Goal: Communication & Community: Answer question/provide support

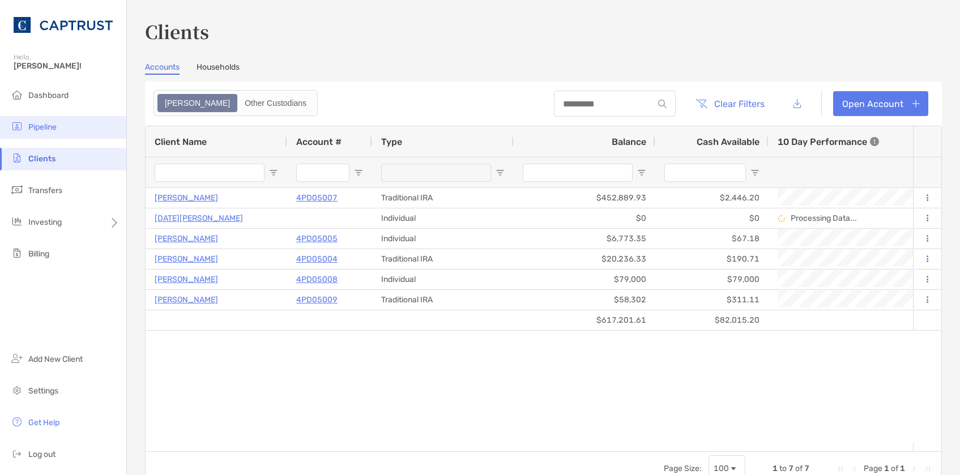
click at [58, 117] on li "Pipeline" at bounding box center [63, 127] width 126 height 23
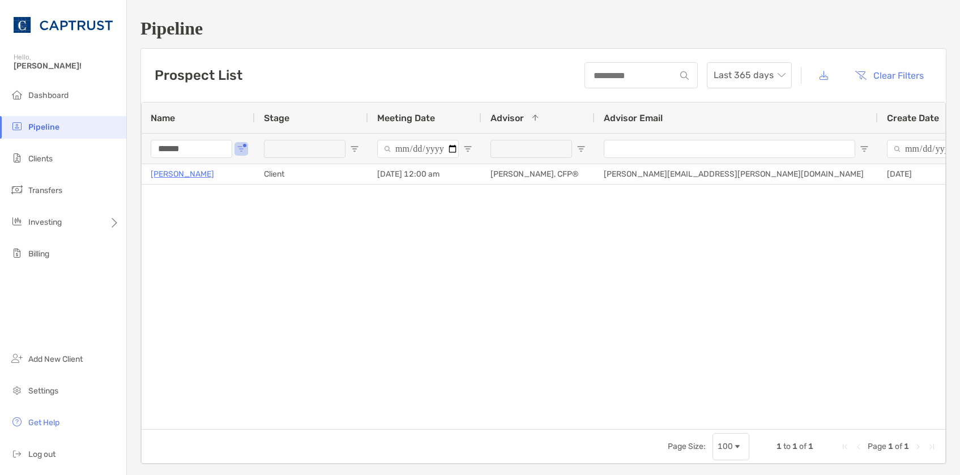
drag, startPoint x: 200, startPoint y: 152, endPoint x: 152, endPoint y: 151, distance: 48.1
click at [152, 151] on input "******" at bounding box center [192, 149] width 82 height 18
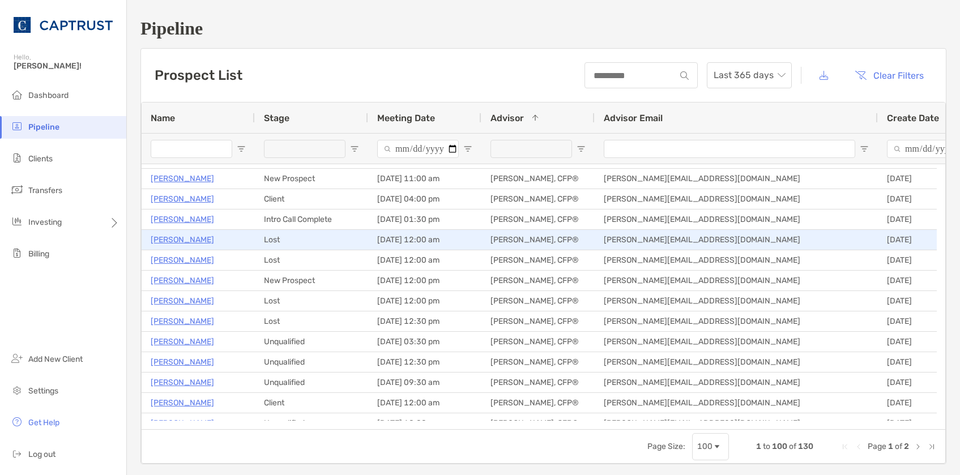
scroll to position [510, 0]
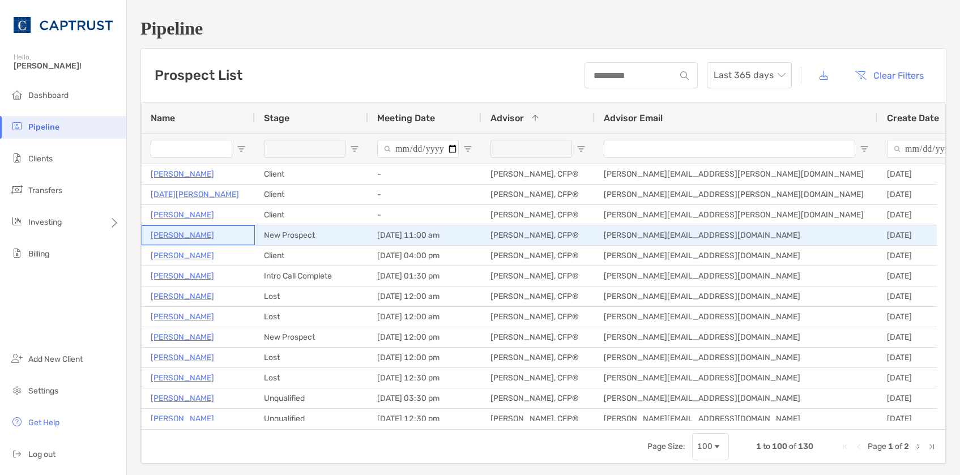
click at [203, 236] on p "[PERSON_NAME]" at bounding box center [182, 235] width 63 height 14
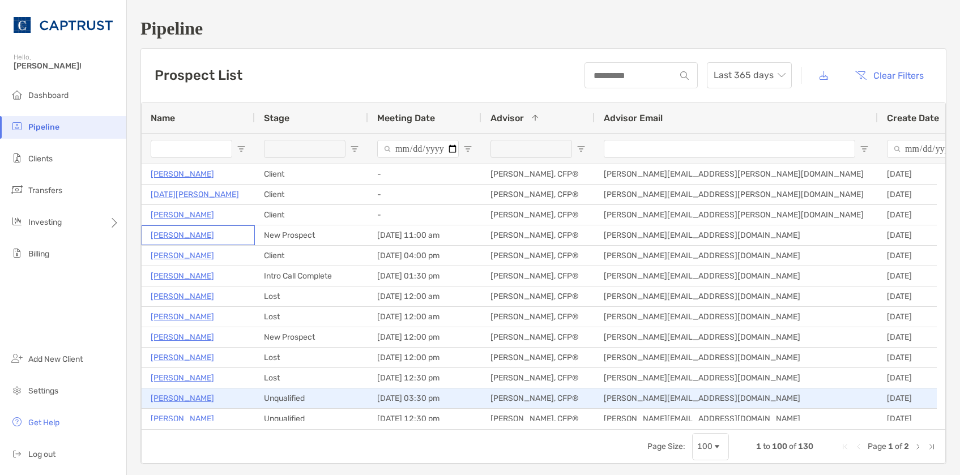
scroll to position [443, 0]
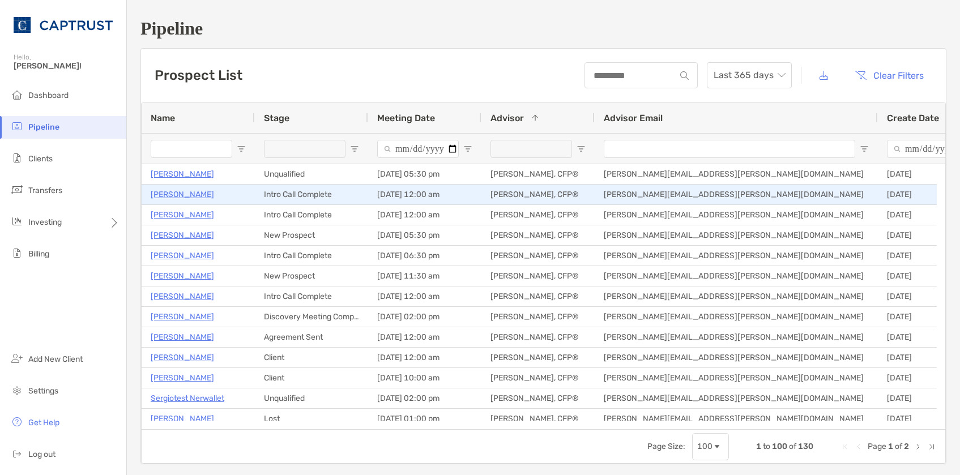
click at [194, 193] on p "[PERSON_NAME]" at bounding box center [182, 194] width 63 height 14
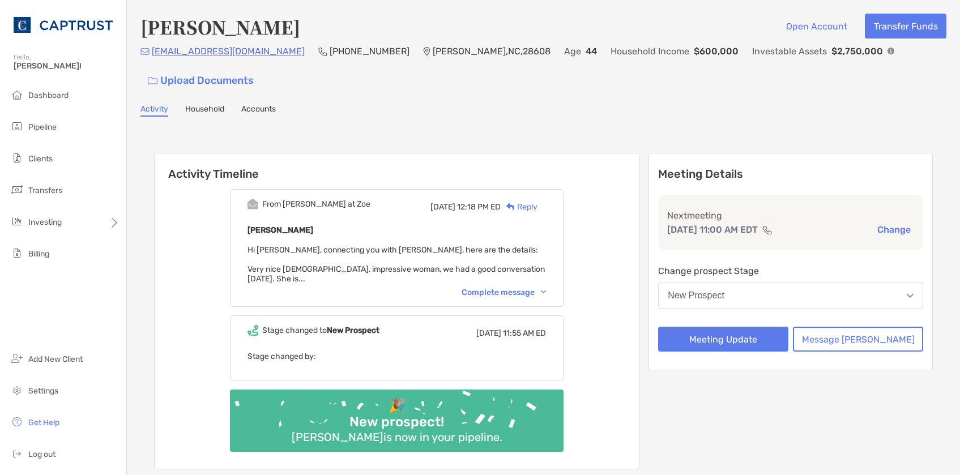
click at [545, 288] on div "Complete message" at bounding box center [504, 293] width 84 height 10
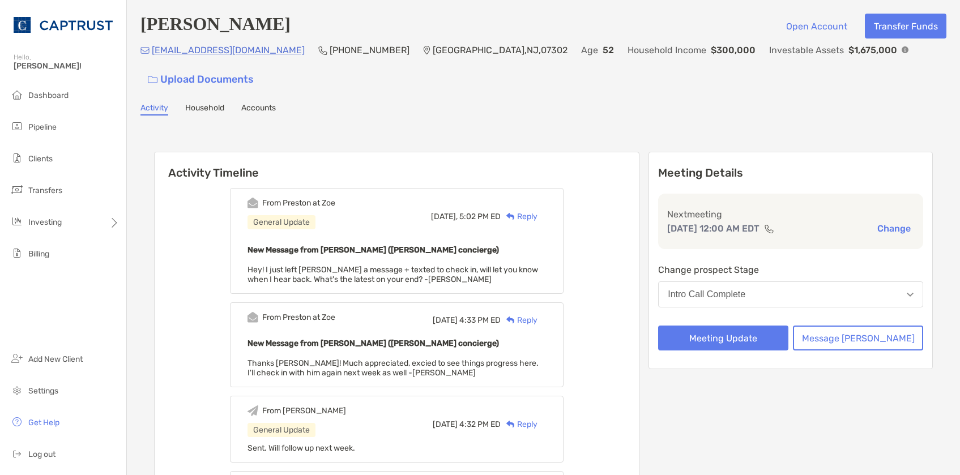
click at [515, 213] on img at bounding box center [510, 216] width 8 height 7
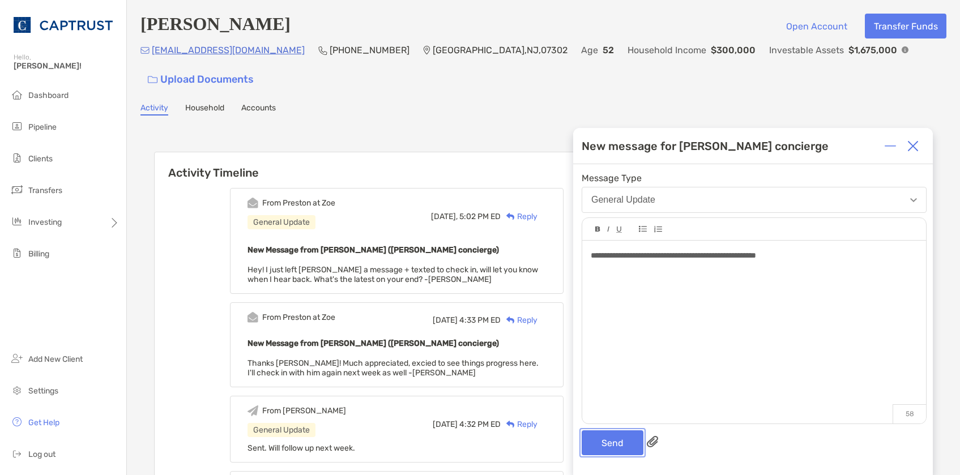
click at [613, 435] on button "Send" at bounding box center [613, 442] width 62 height 25
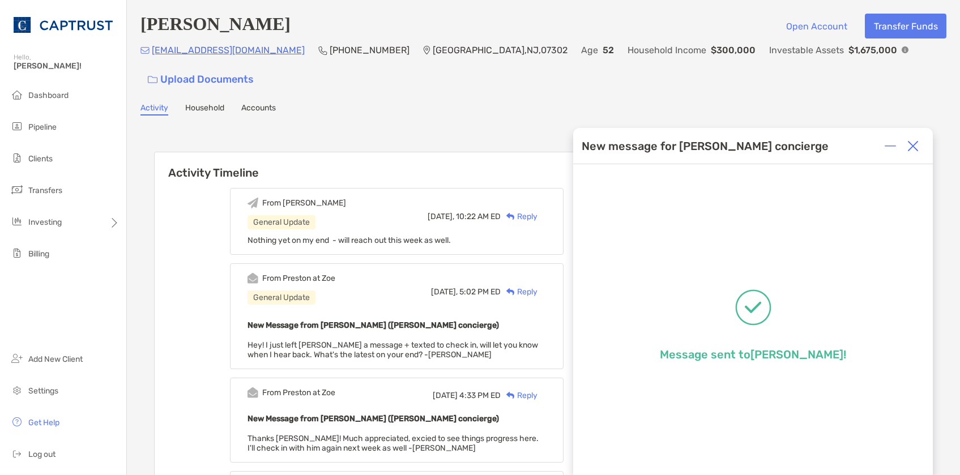
click at [909, 146] on img at bounding box center [912, 145] width 11 height 11
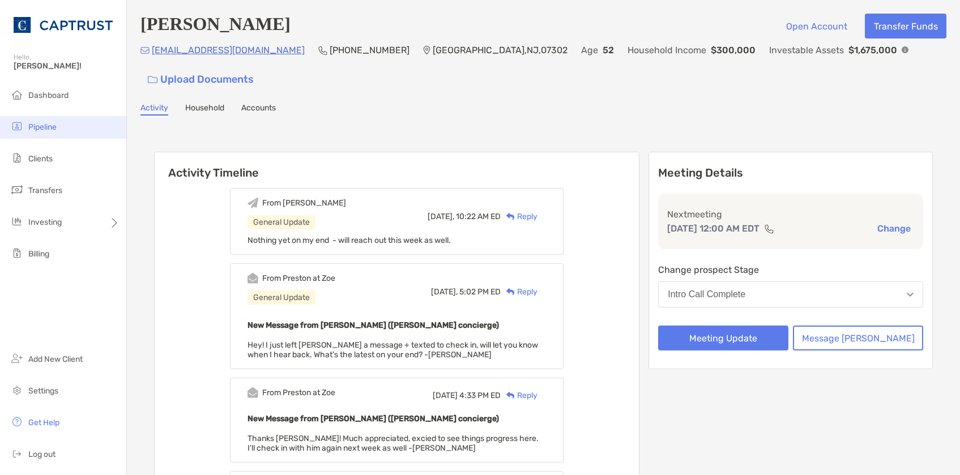
click at [46, 134] on li "Pipeline" at bounding box center [63, 127] width 126 height 23
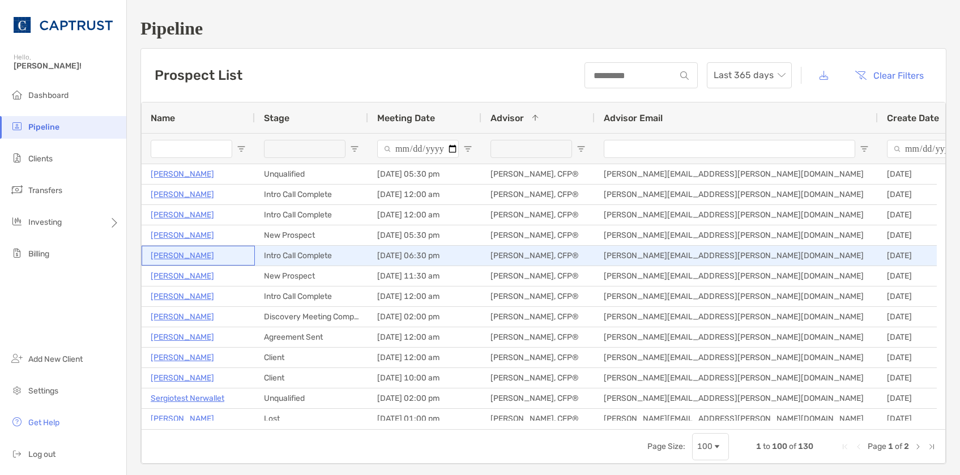
click at [187, 255] on p "Teja Suvarna" at bounding box center [182, 256] width 63 height 14
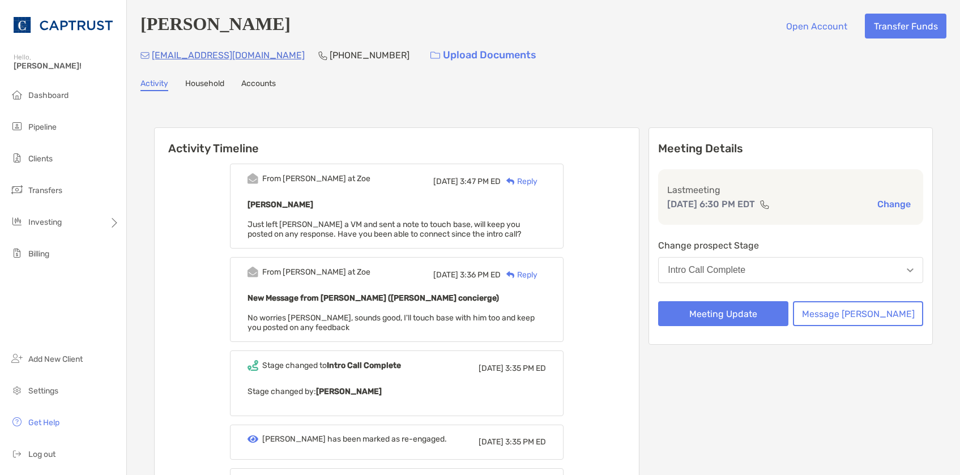
click at [537, 181] on div "Reply" at bounding box center [519, 182] width 37 height 12
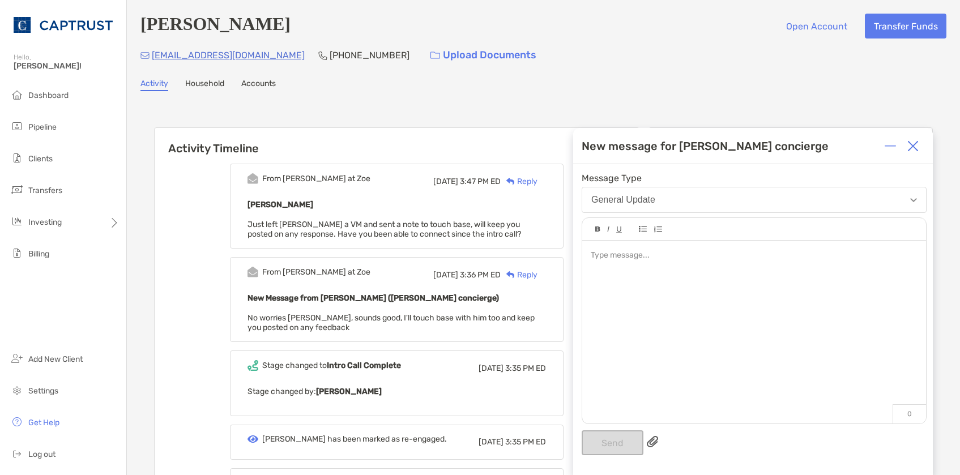
drag, startPoint x: 691, startPoint y: 293, endPoint x: 689, endPoint y: 280, distance: 12.6
click at [691, 293] on div at bounding box center [754, 327] width 344 height 172
click at [625, 447] on button "Send" at bounding box center [613, 442] width 62 height 25
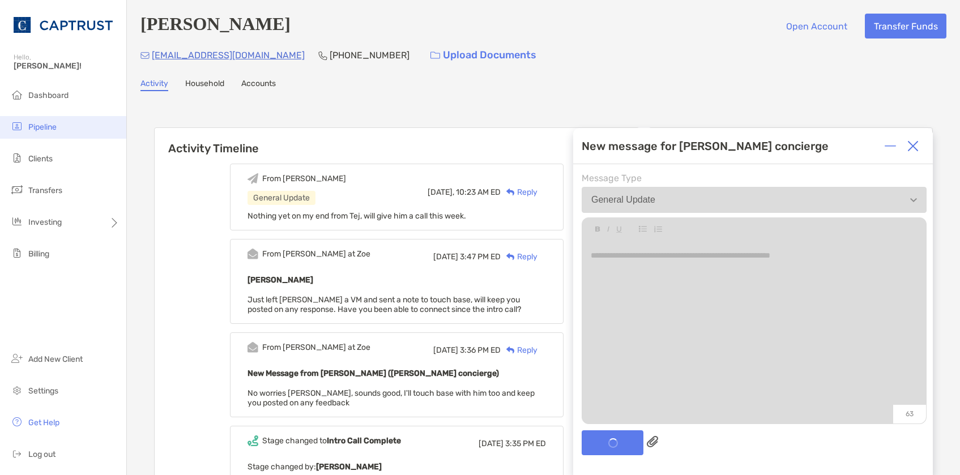
drag, startPoint x: 64, startPoint y: 127, endPoint x: 76, endPoint y: 129, distance: 12.6
click at [65, 127] on li "Pipeline" at bounding box center [63, 127] width 126 height 23
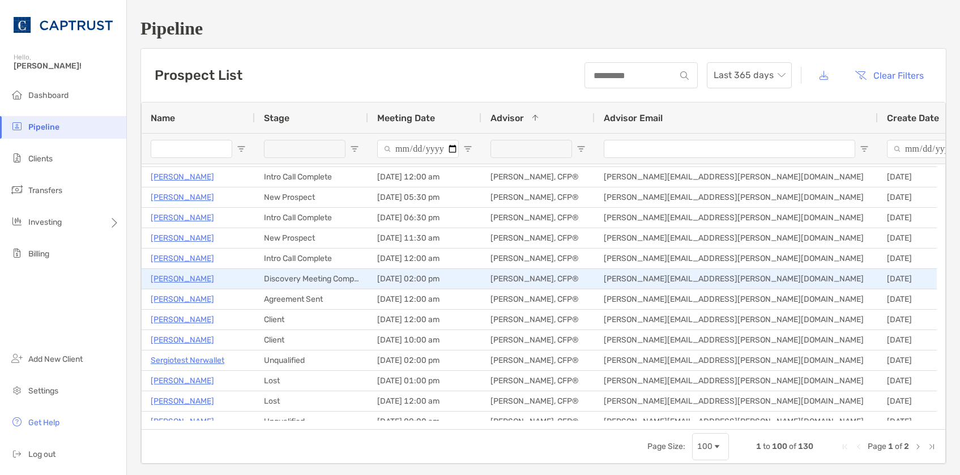
scroll to position [57, 0]
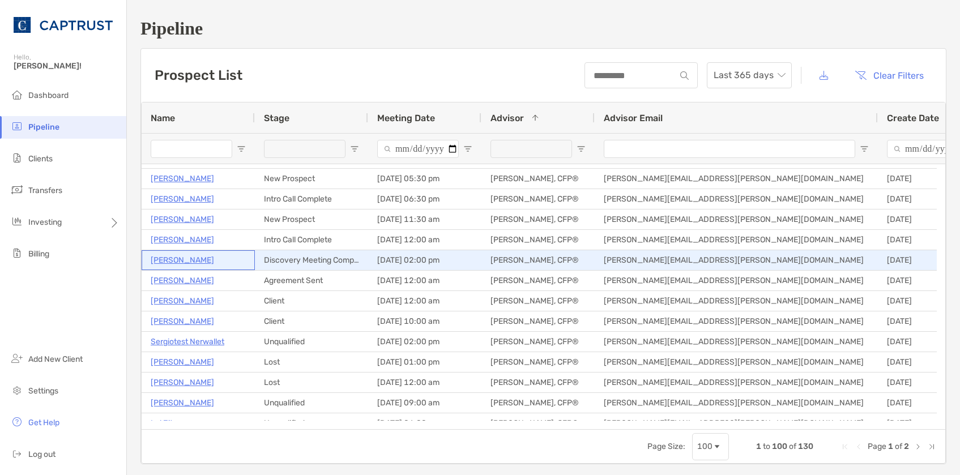
click at [180, 259] on p "[PERSON_NAME]" at bounding box center [182, 260] width 63 height 14
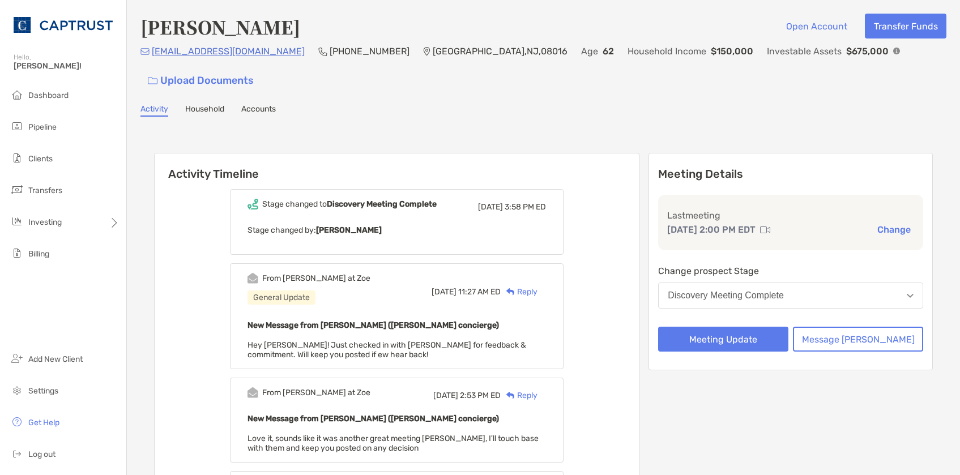
click at [537, 286] on div "Reply" at bounding box center [519, 292] width 37 height 12
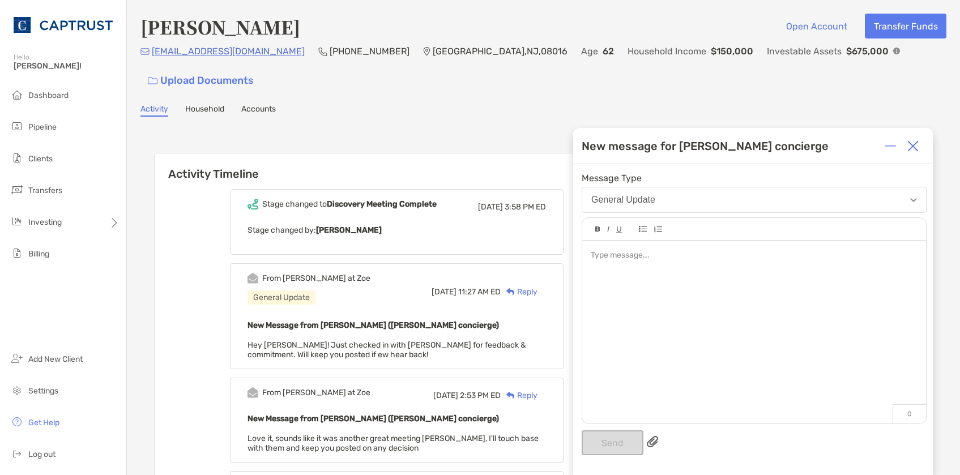
click at [664, 305] on div at bounding box center [754, 327] width 344 height 172
click at [617, 449] on button "Send" at bounding box center [613, 442] width 62 height 25
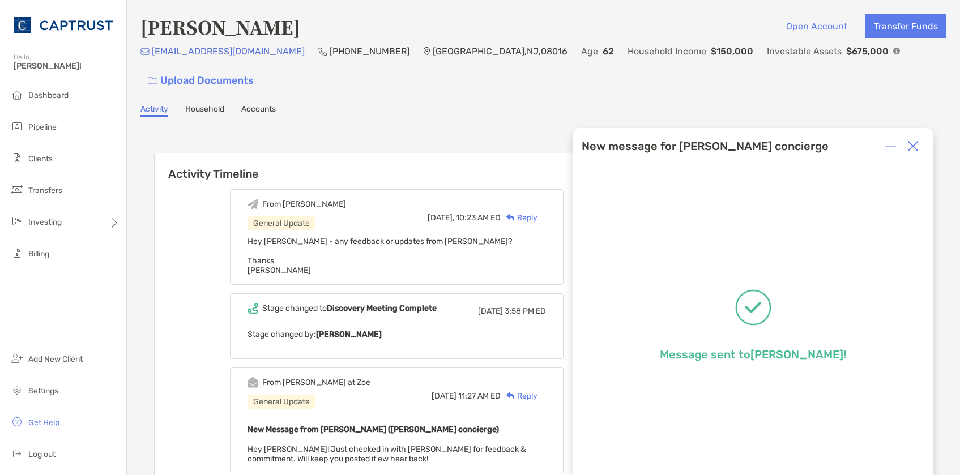
click at [915, 146] on img at bounding box center [912, 145] width 11 height 11
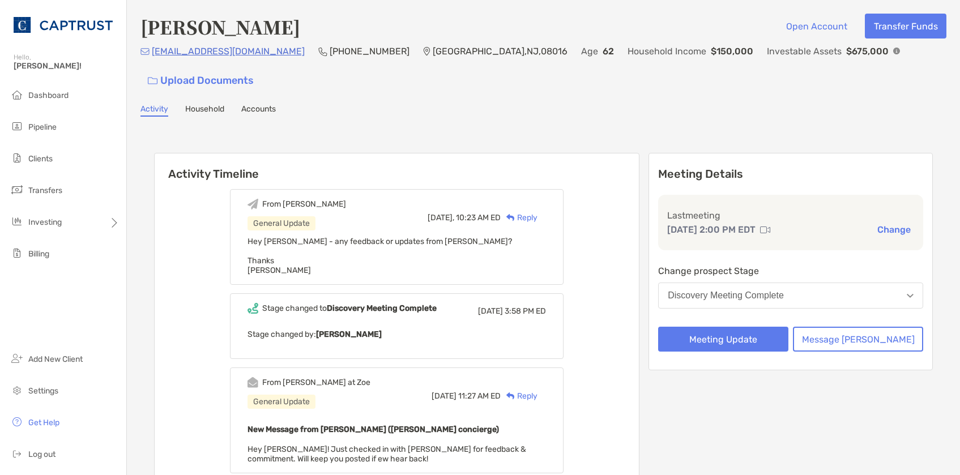
click at [37, 130] on span "Pipeline" at bounding box center [42, 127] width 28 height 10
